Goal: Find contact information: Find contact information

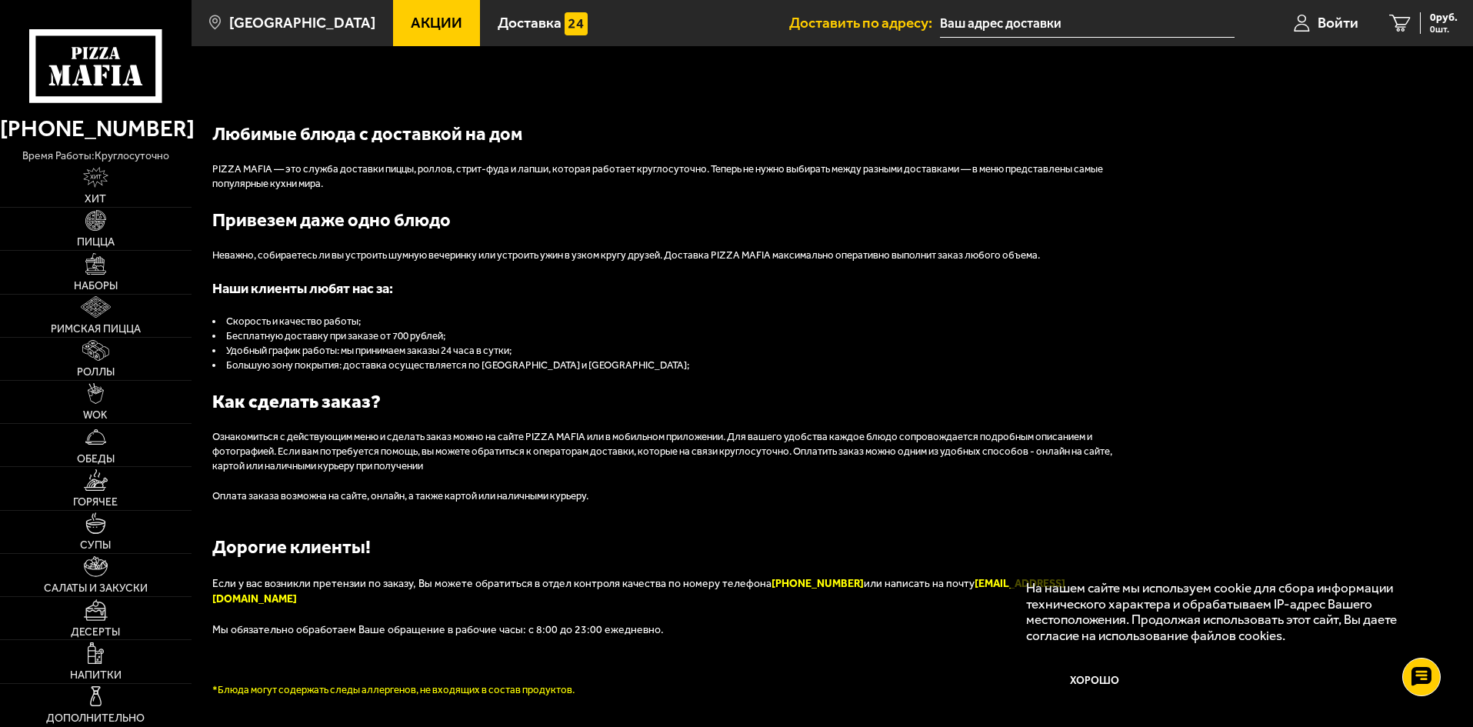
scroll to position [1719, 0]
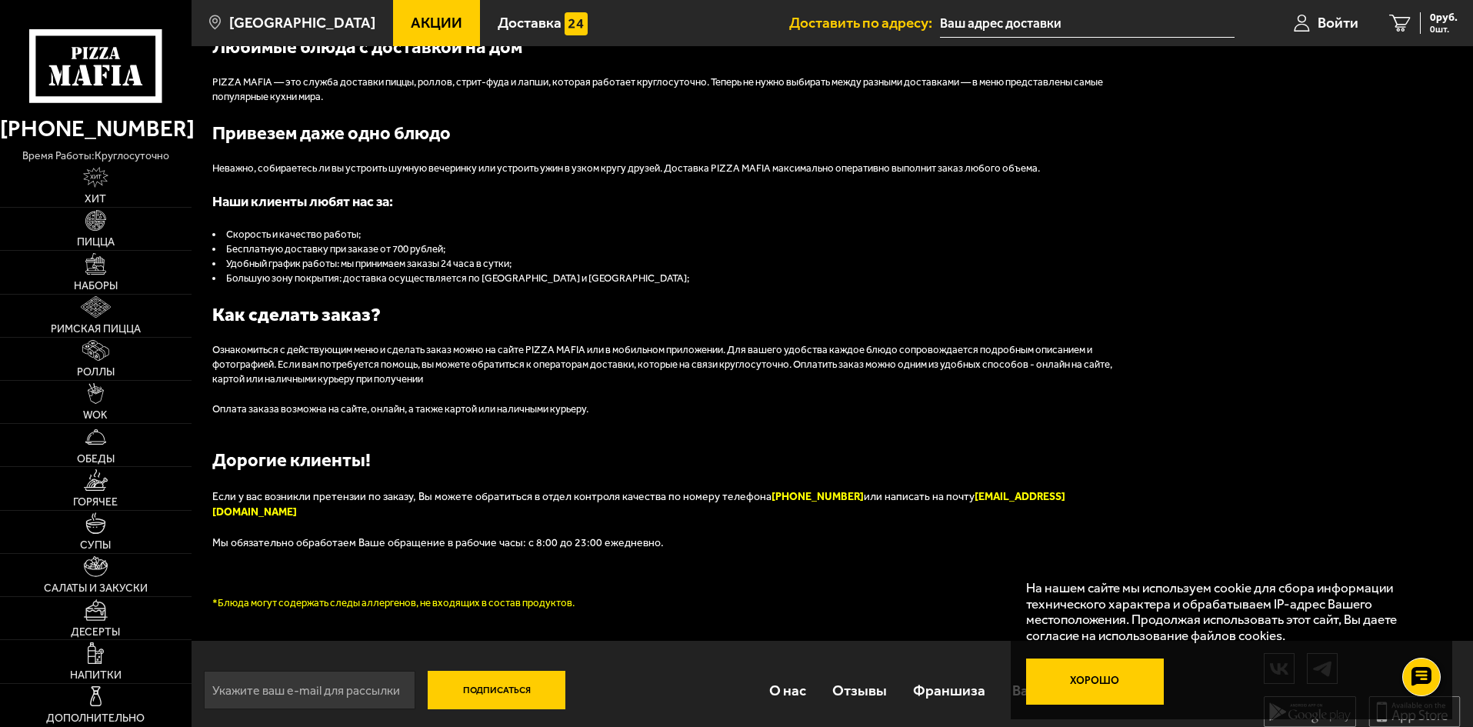
click at [1085, 667] on button "Хорошо" at bounding box center [1095, 682] width 138 height 46
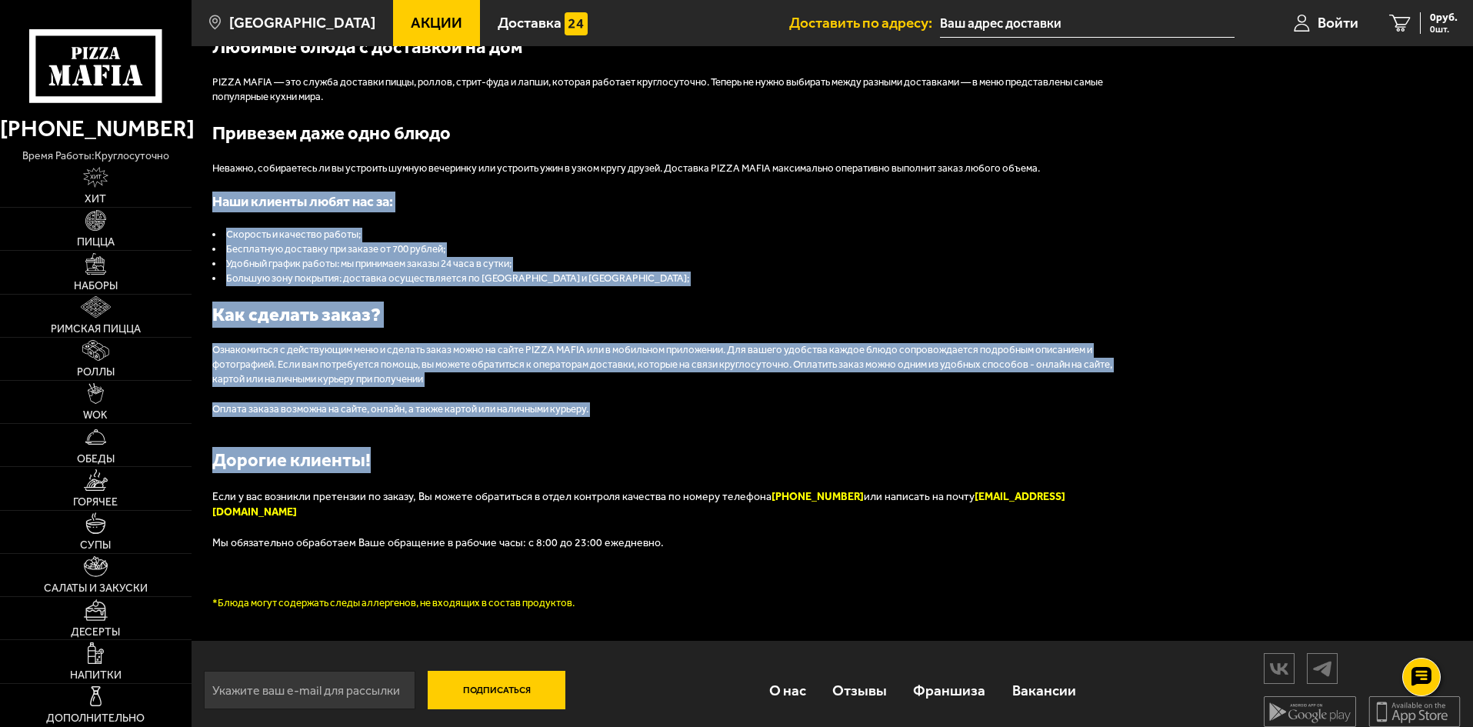
drag, startPoint x: 1471, startPoint y: 472, endPoint x: 1462, endPoint y: 140, distance: 332.5
click at [1463, 144] on div "Любимые блюда с доставкой на дом PIZZA MAFIA — это служба доставки пиццы, ролло…" at bounding box center [833, 322] width 1282 height 637
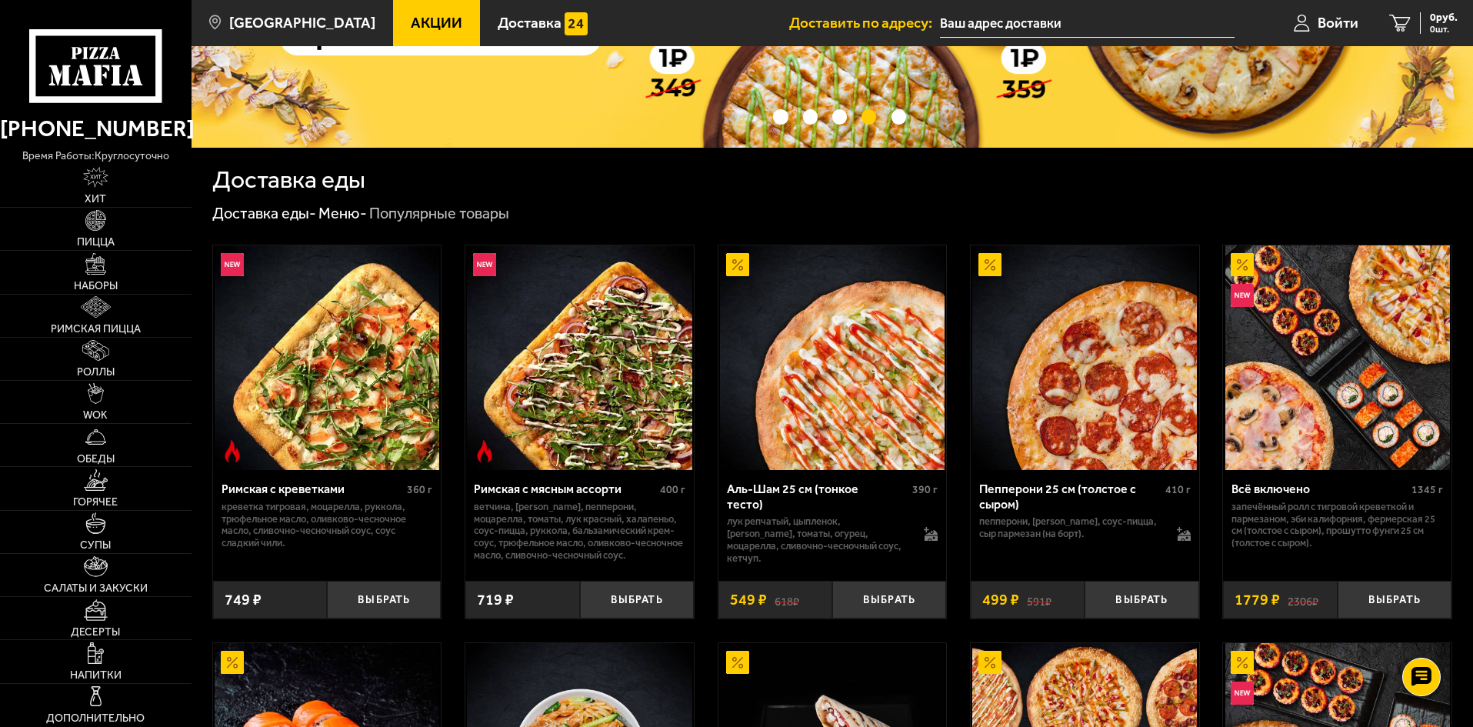
scroll to position [0, 0]
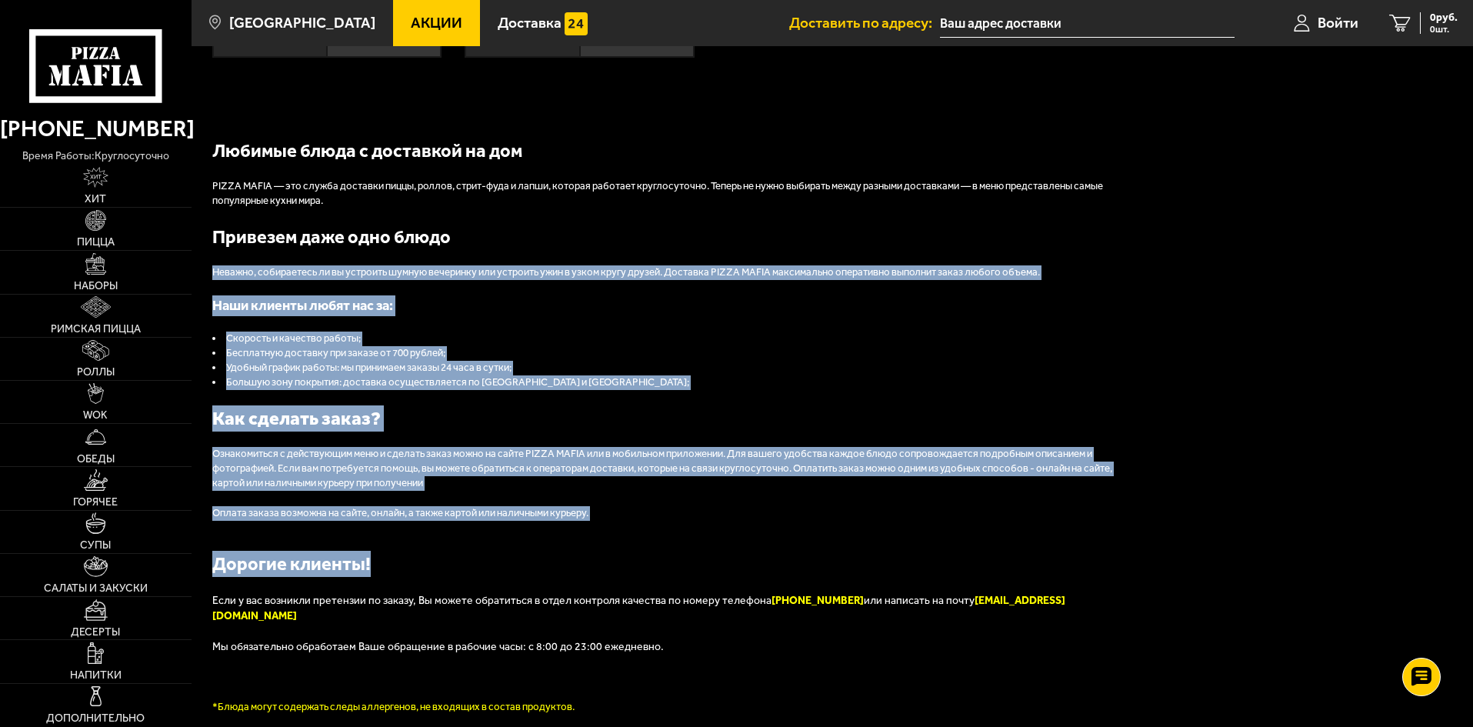
click at [501, 550] on div "Любимые блюда с доставкой на дом PIZZA MAFIA — это служба доставки пиццы, ролло…" at bounding box center [673, 426] width 923 height 577
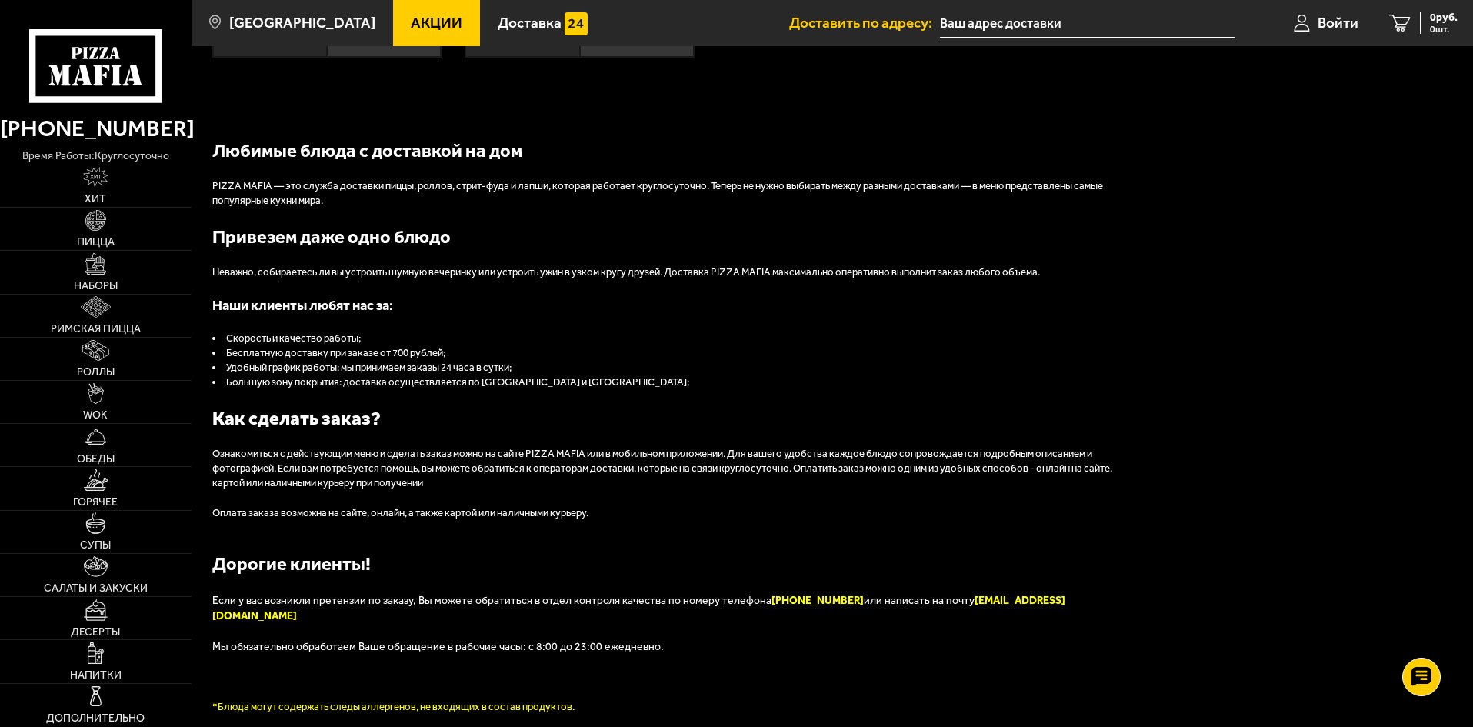
scroll to position [1719, 0]
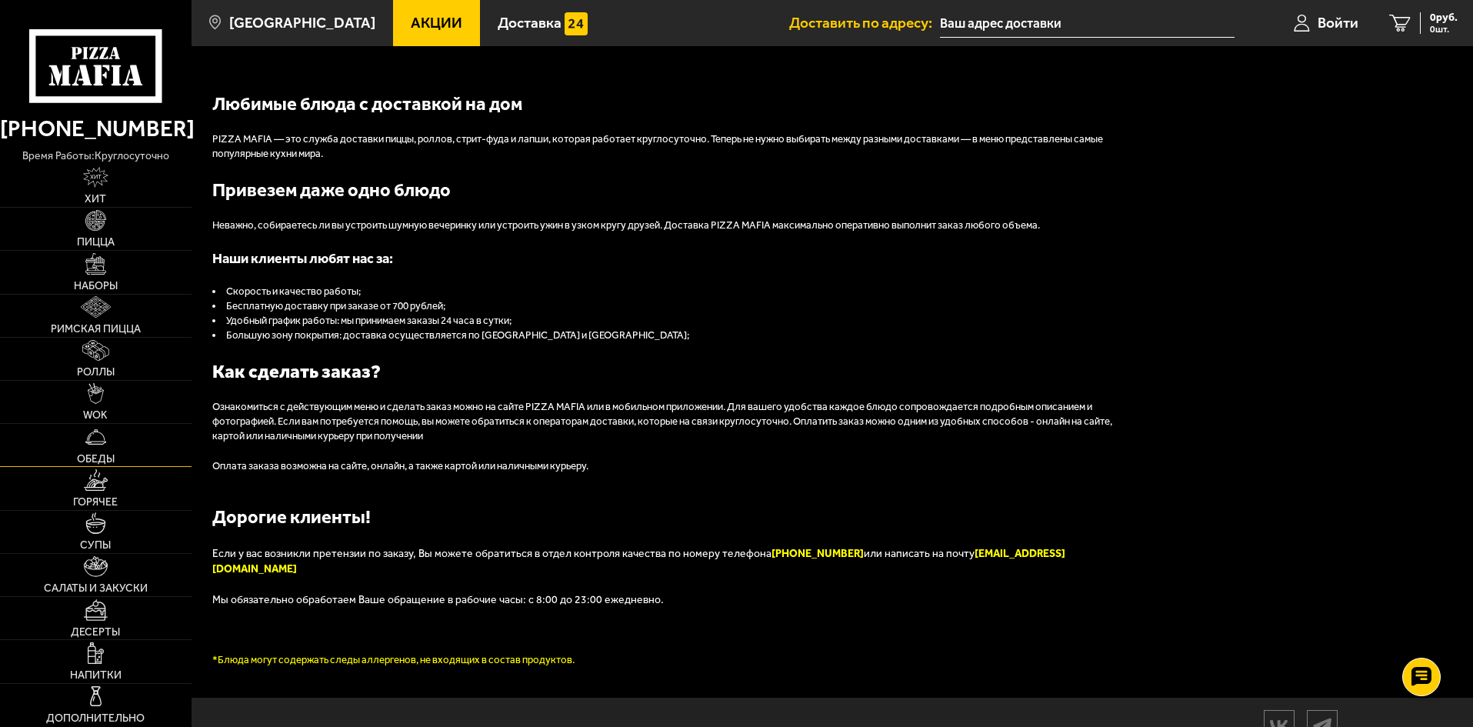
scroll to position [1719, 0]
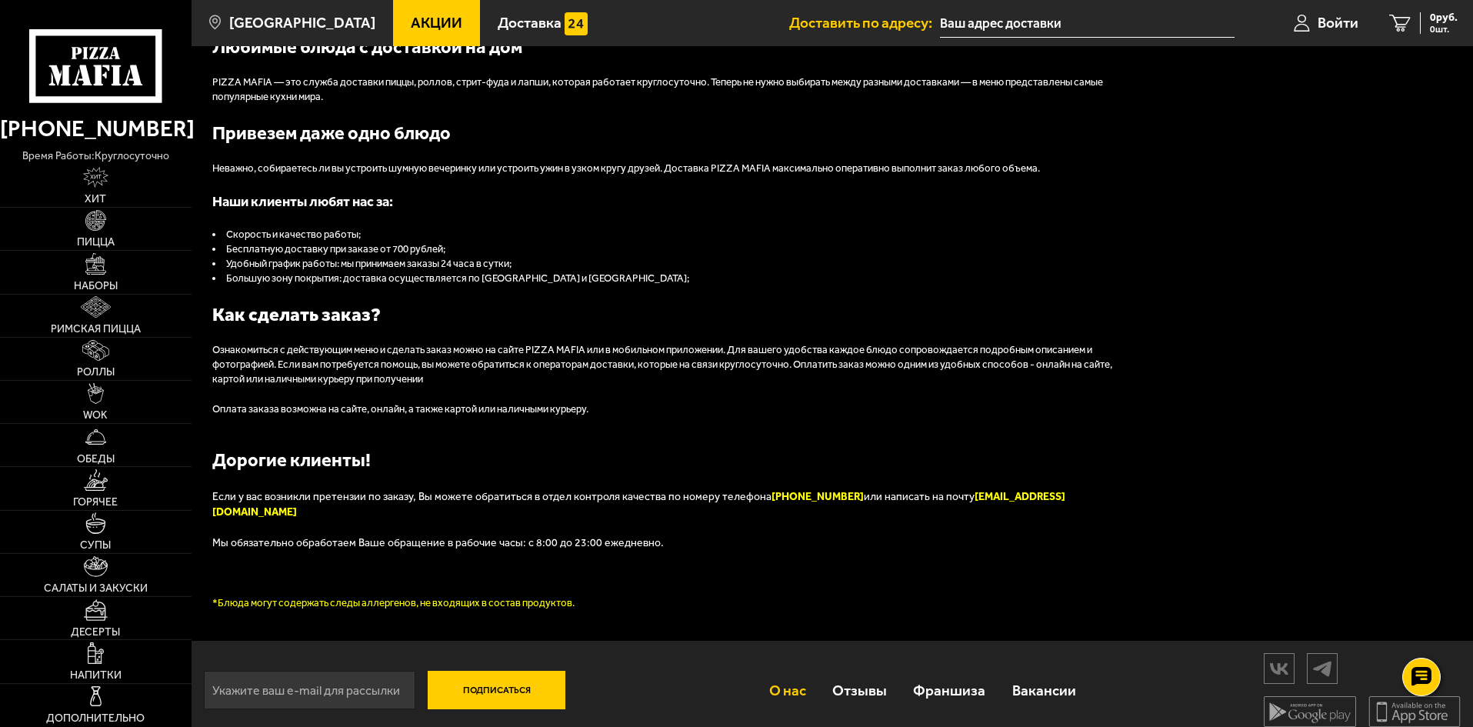
click at [799, 674] on link "О нас" at bounding box center [786, 690] width 63 height 50
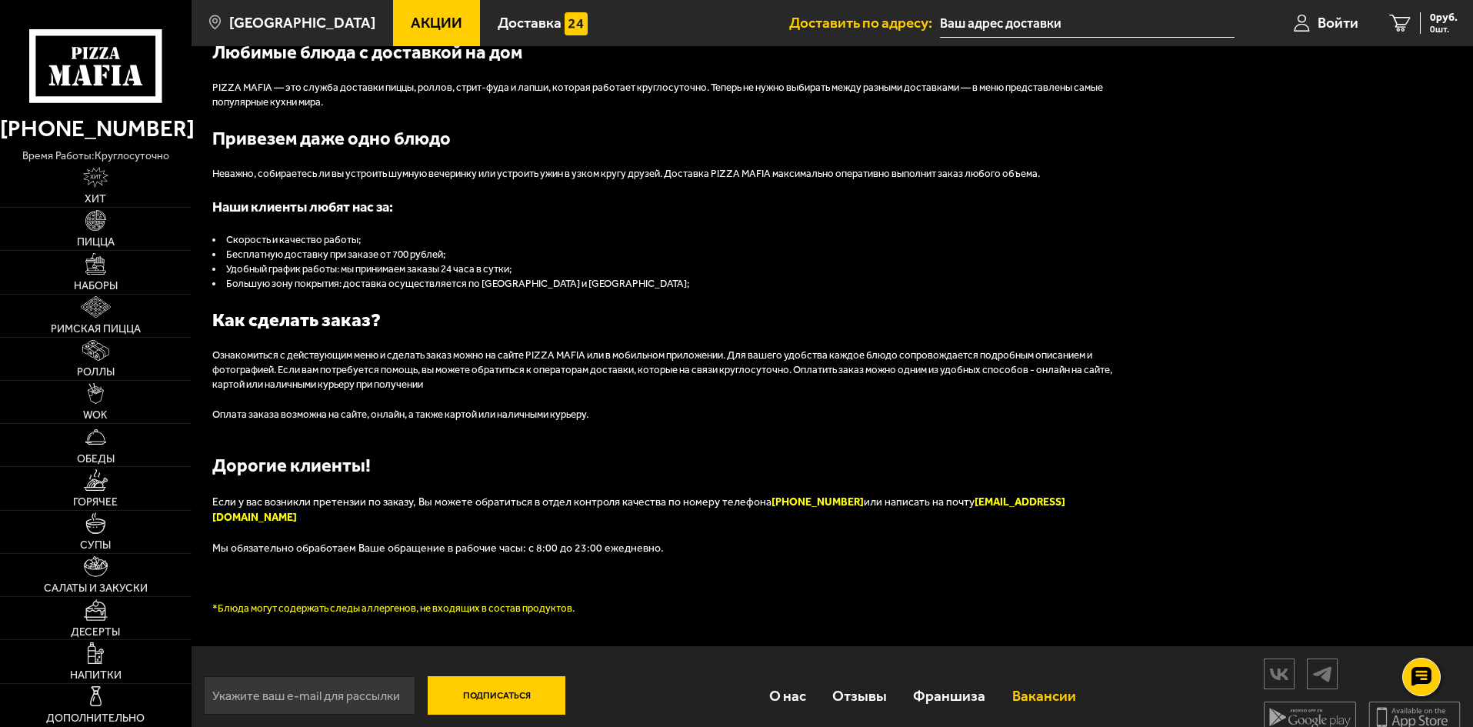
scroll to position [1719, 0]
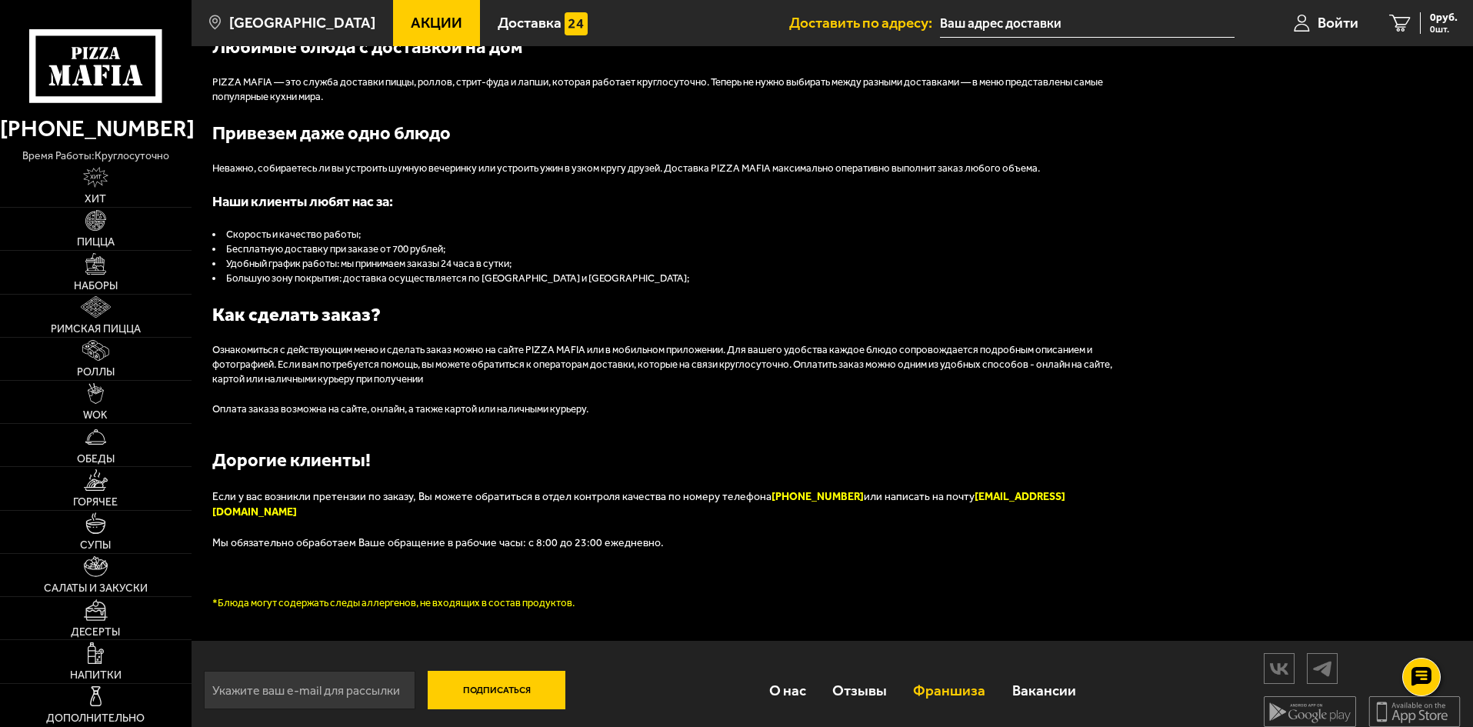
click at [948, 680] on link "Франшиза" at bounding box center [949, 690] width 98 height 50
click at [958, 671] on link "Франшиза" at bounding box center [949, 690] width 98 height 50
click at [789, 676] on link "О нас" at bounding box center [786, 690] width 63 height 50
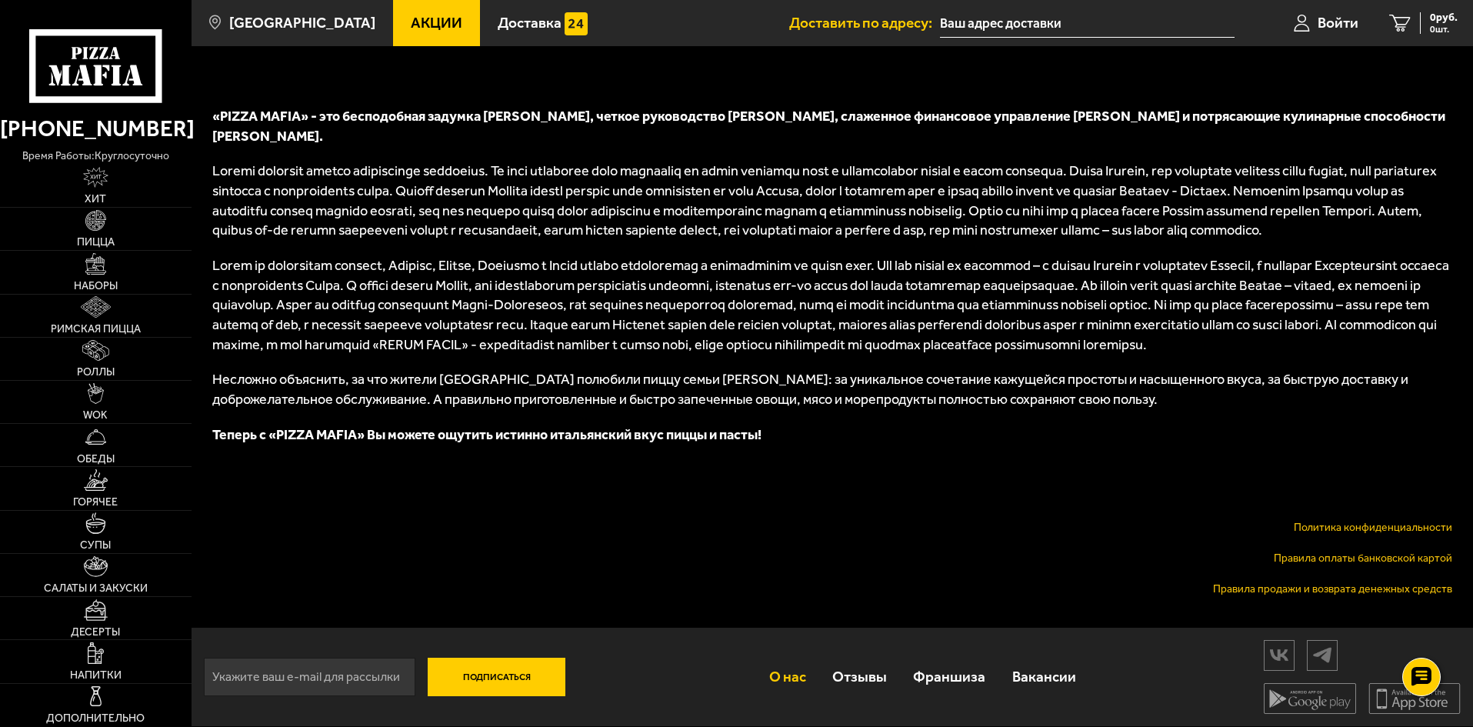
scroll to position [645, 0]
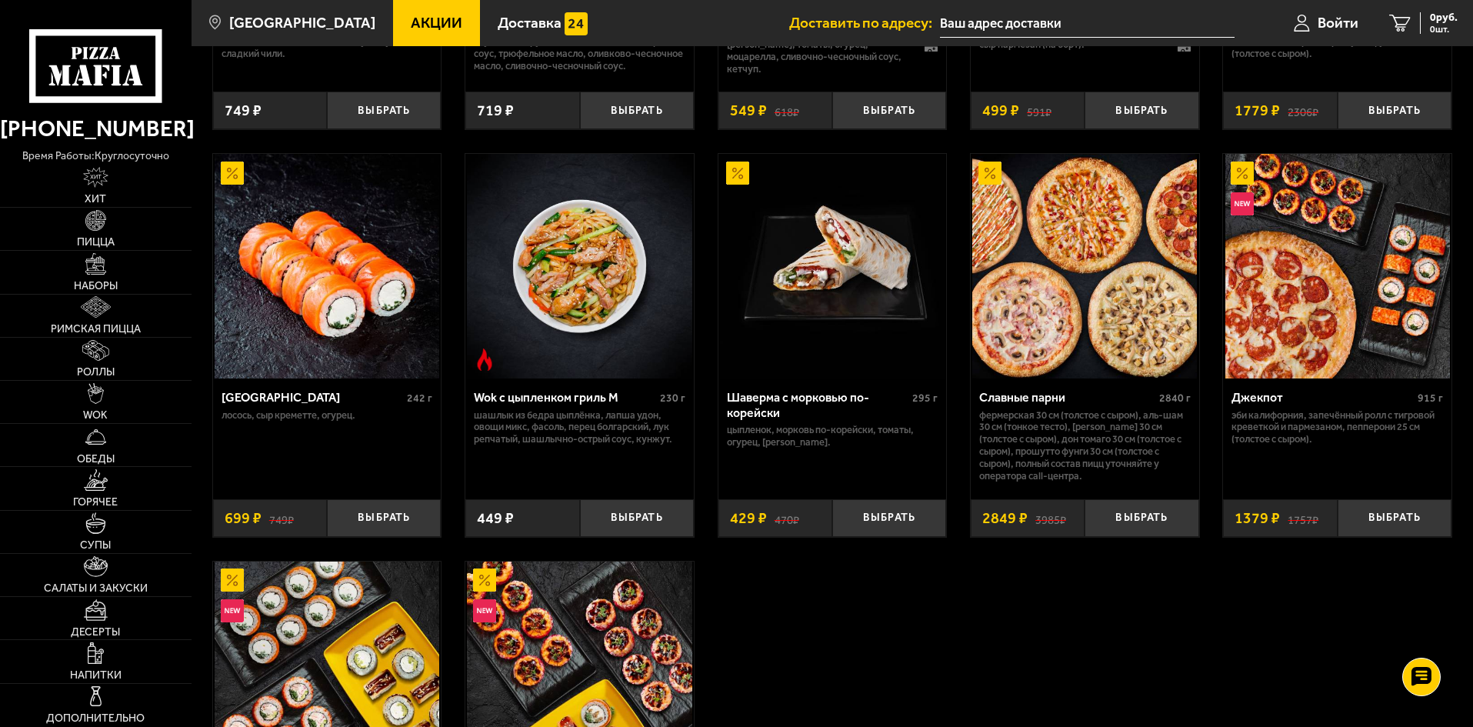
scroll to position [1719, 0]
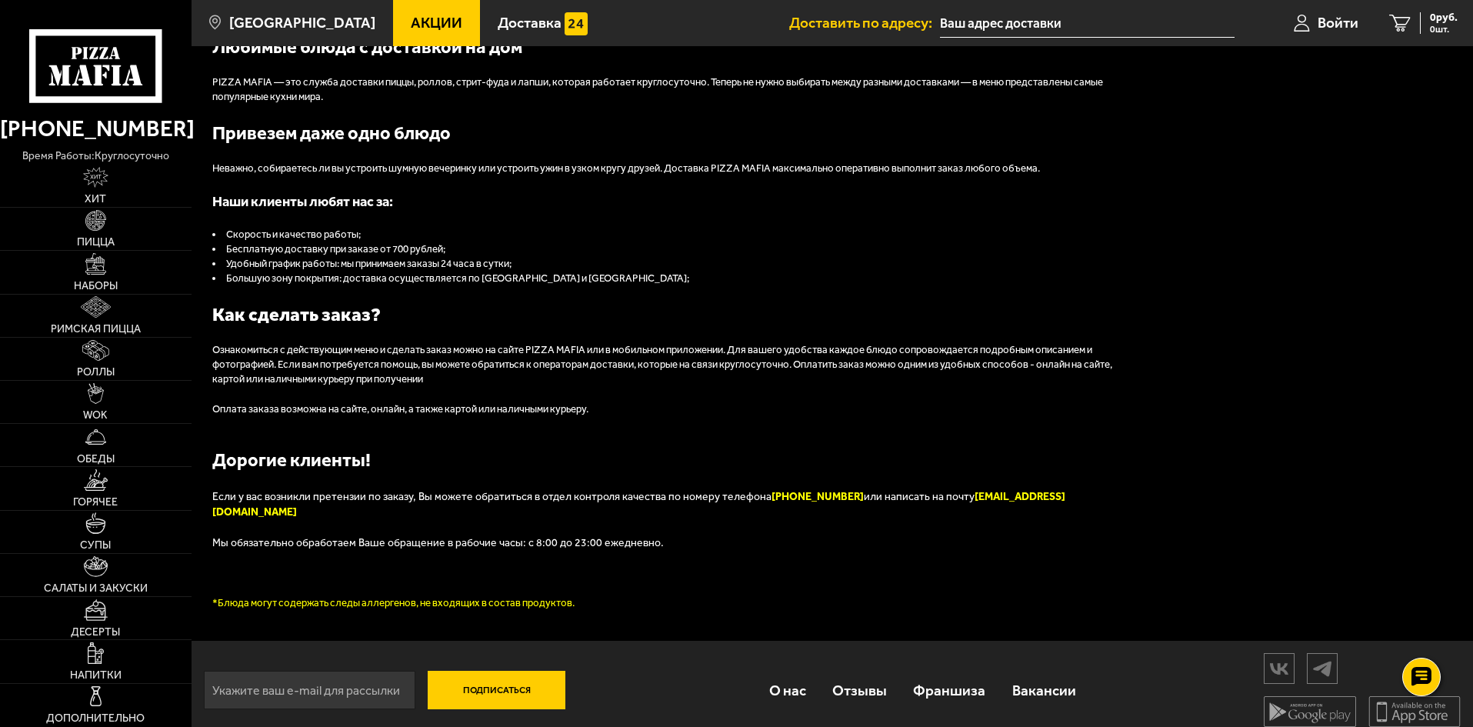
click at [779, 503] on font "[PHONE_NUMBER]" at bounding box center [818, 496] width 92 height 13
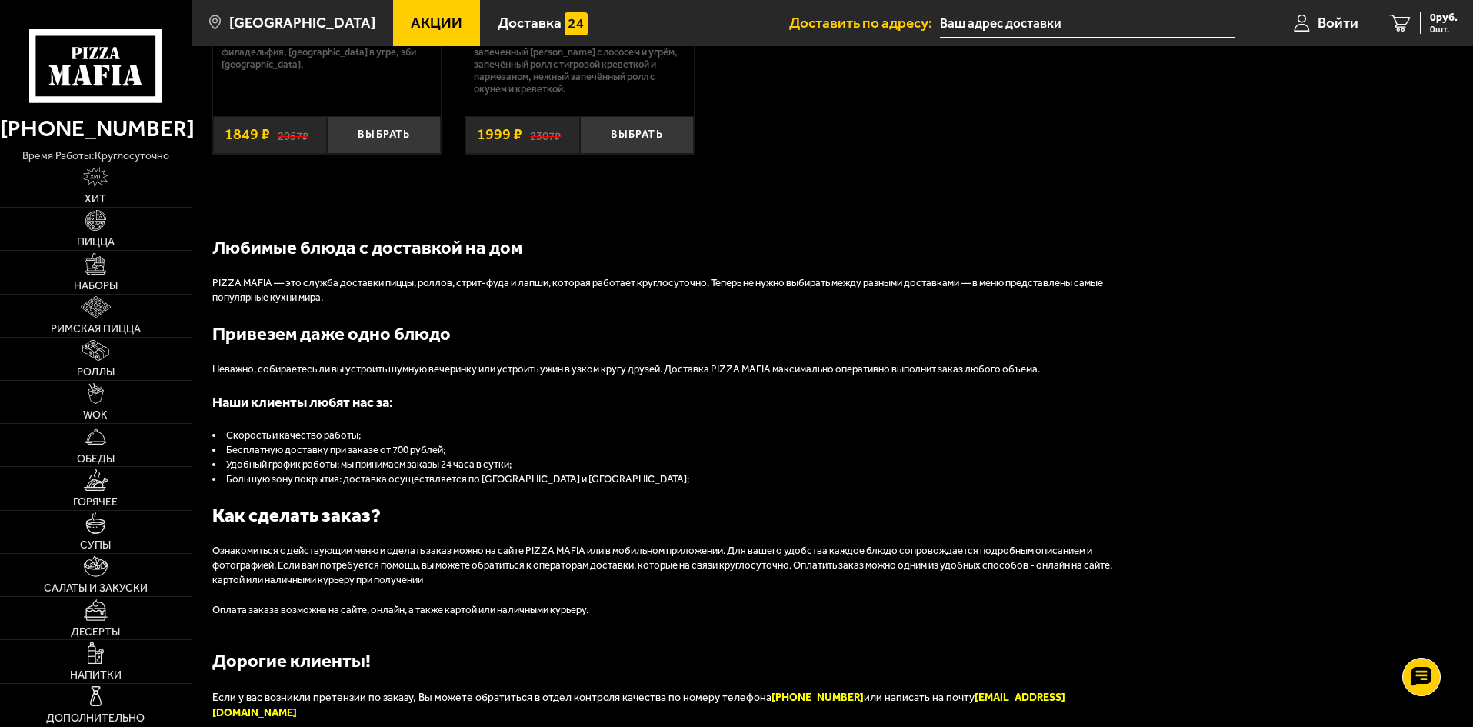
scroll to position [1489, 0]
